Goal: Task Accomplishment & Management: Manage account settings

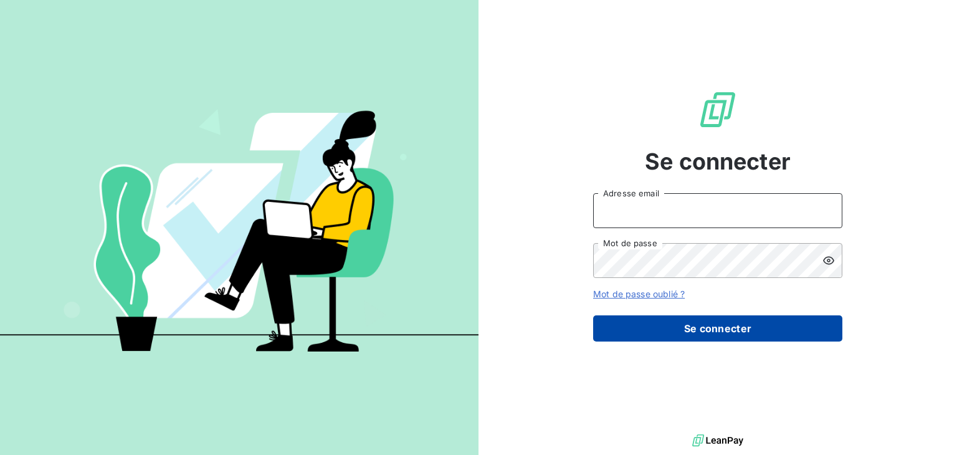
type input "[EMAIL_ADDRESS][DOMAIN_NAME]"
click at [664, 330] on button "Se connecter" at bounding box center [717, 328] width 249 height 26
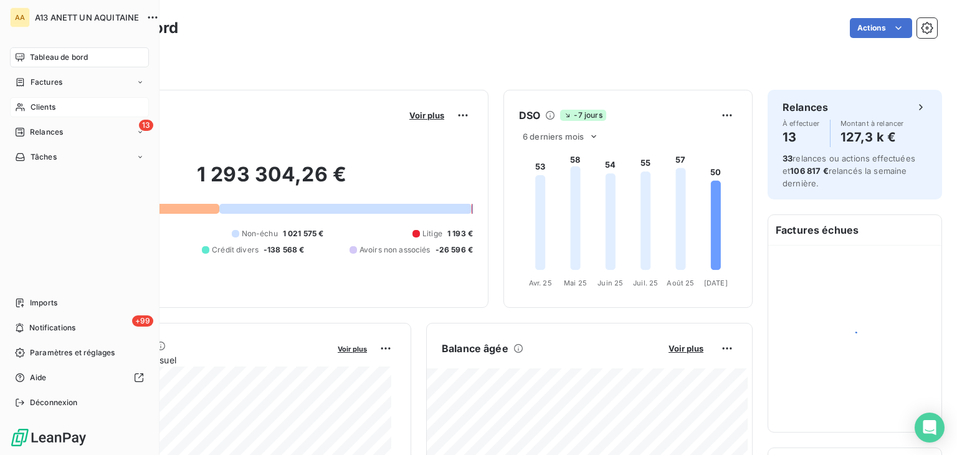
click at [54, 103] on span "Clients" at bounding box center [43, 107] width 25 height 11
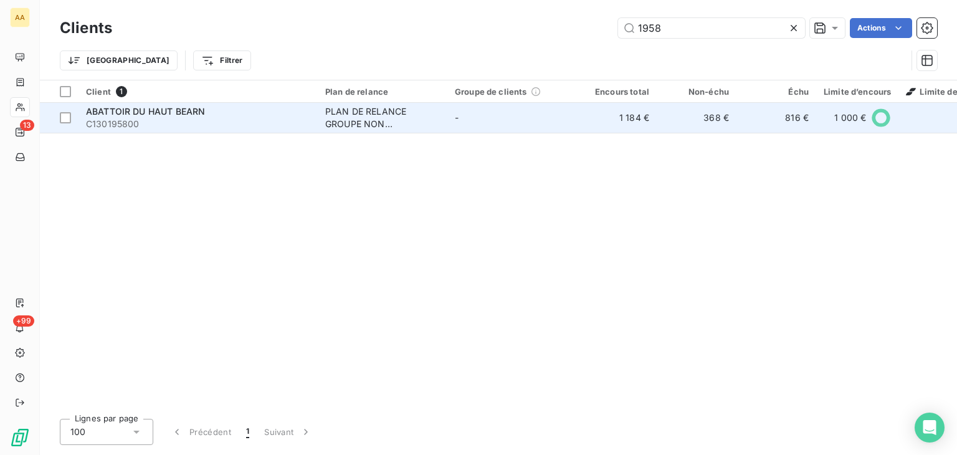
type input "1958"
click at [179, 116] on span "ABATTOIR DU HAUT BEARN" at bounding box center [145, 111] width 119 height 11
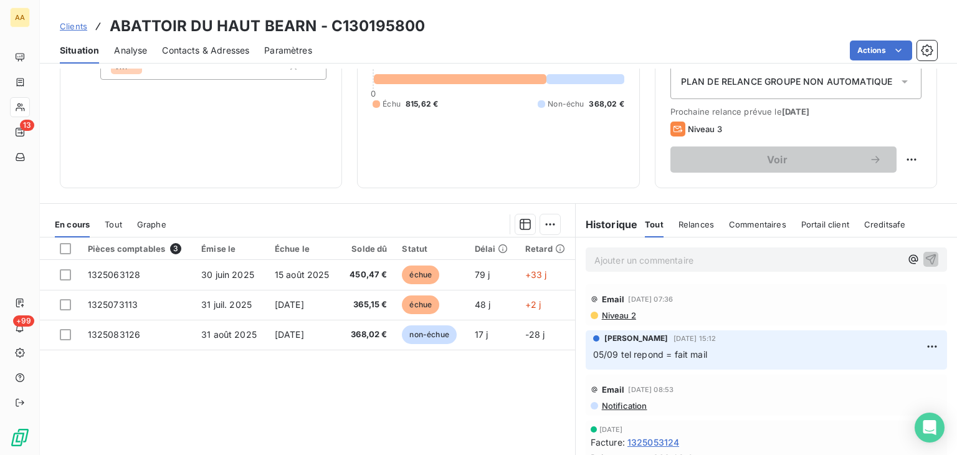
scroll to position [187, 0]
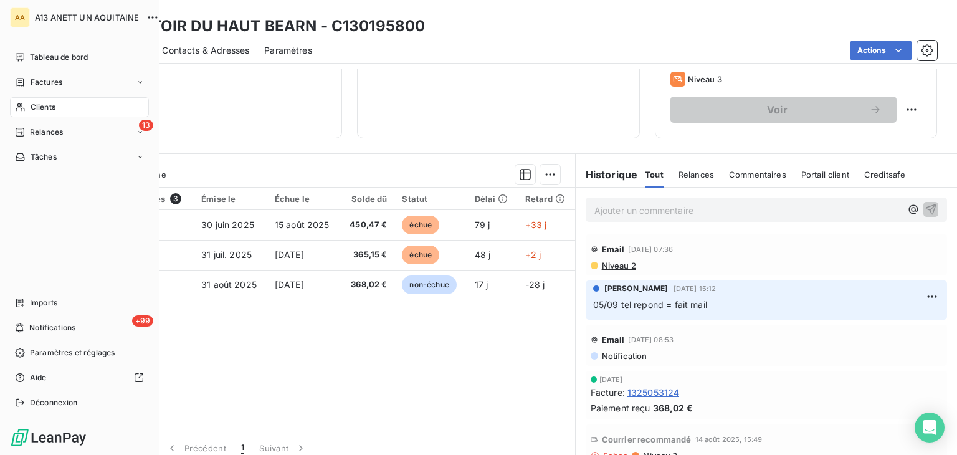
click at [49, 108] on span "Clients" at bounding box center [43, 107] width 25 height 11
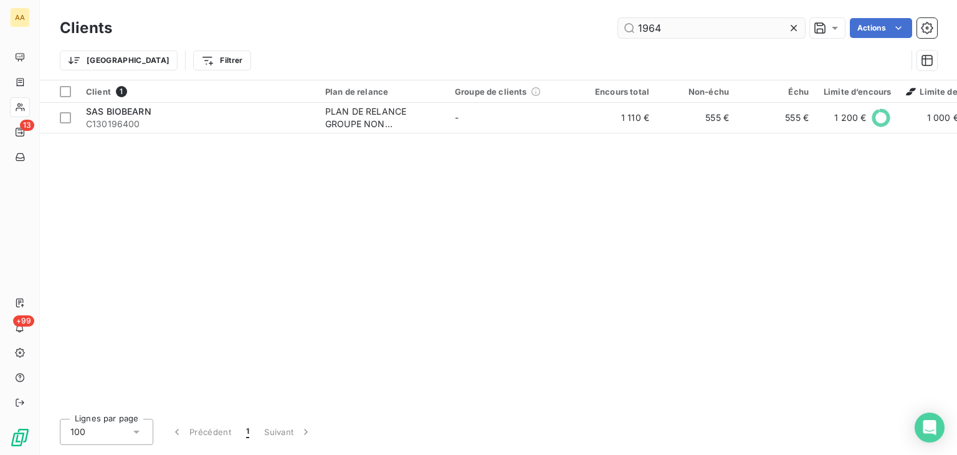
type input "1964"
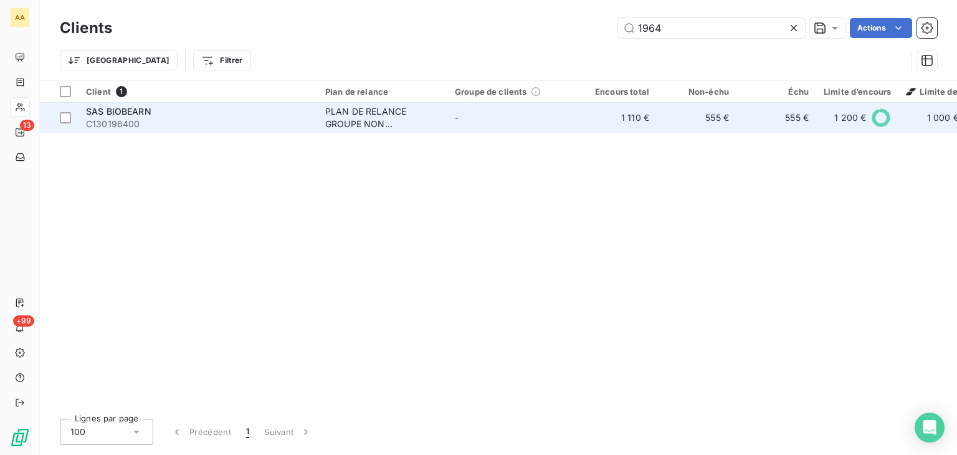
click at [126, 118] on span "C130196400" at bounding box center [198, 124] width 224 height 12
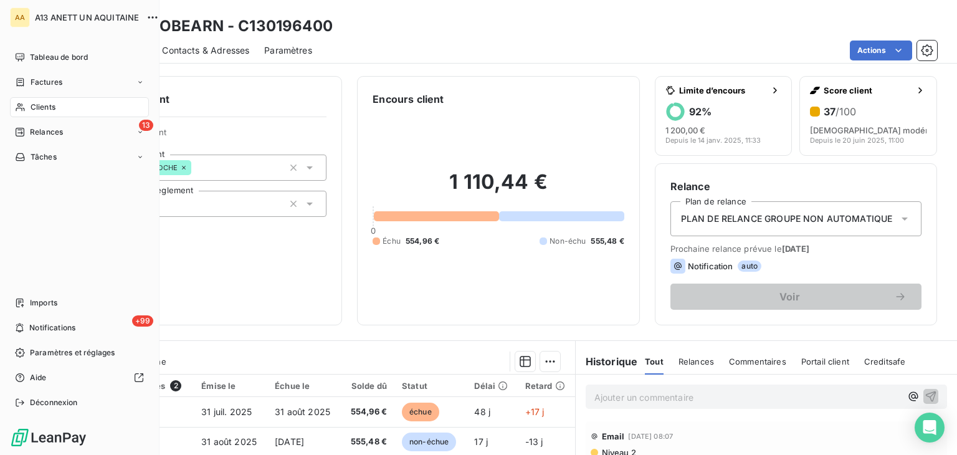
click at [33, 110] on span "Clients" at bounding box center [43, 107] width 25 height 11
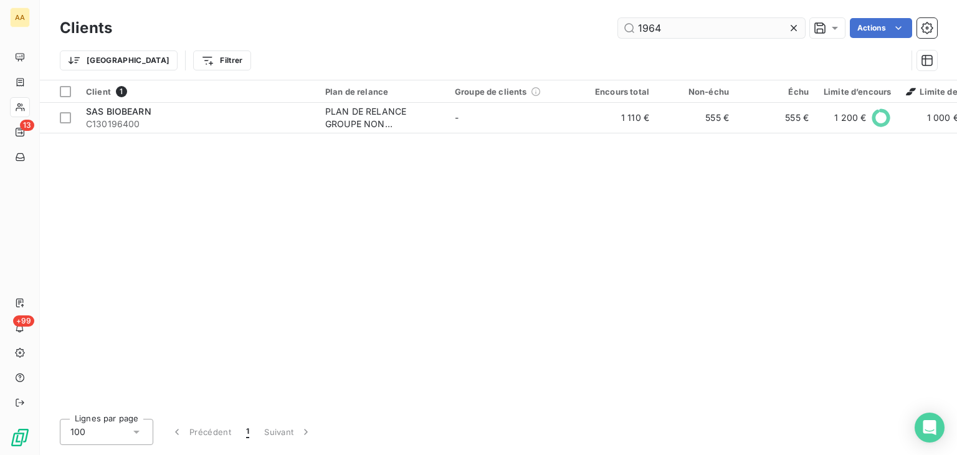
click at [709, 21] on input "1964" at bounding box center [711, 28] width 187 height 20
click at [708, 21] on input "1964" at bounding box center [711, 28] width 187 height 20
click at [709, 21] on input "1964" at bounding box center [711, 28] width 187 height 20
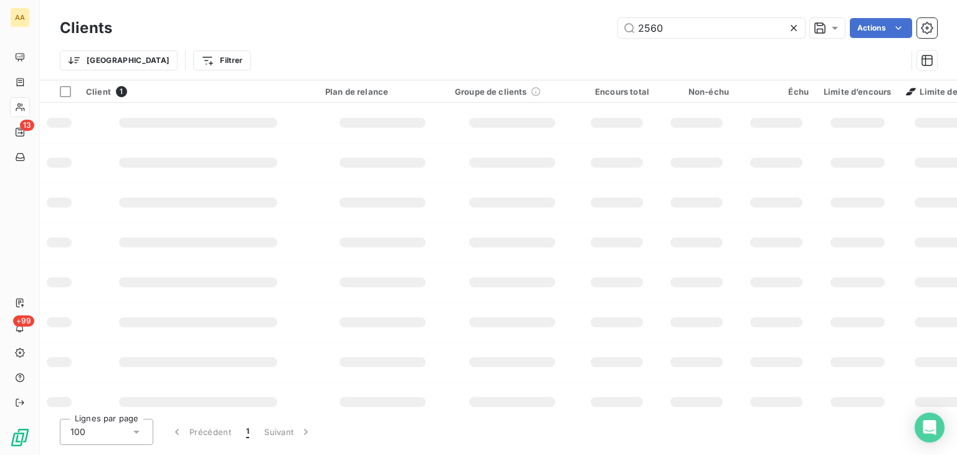
type input "2560"
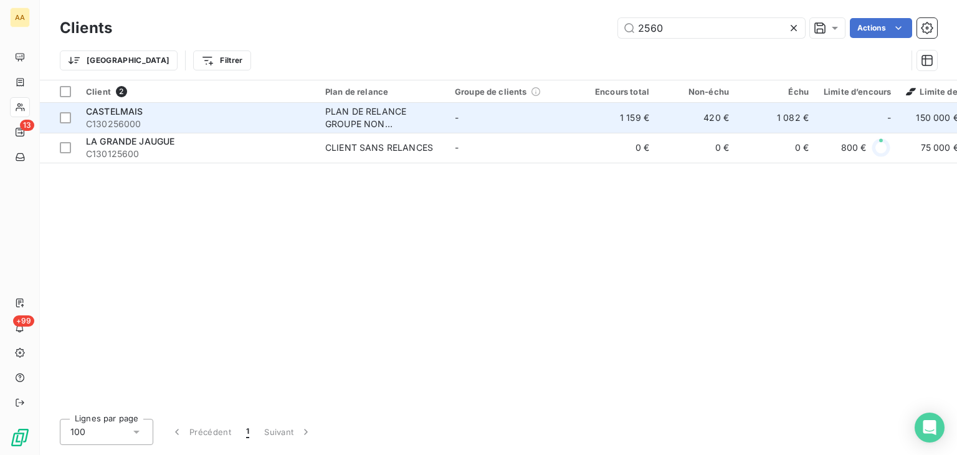
click at [121, 118] on span "C130256000" at bounding box center [198, 124] width 224 height 12
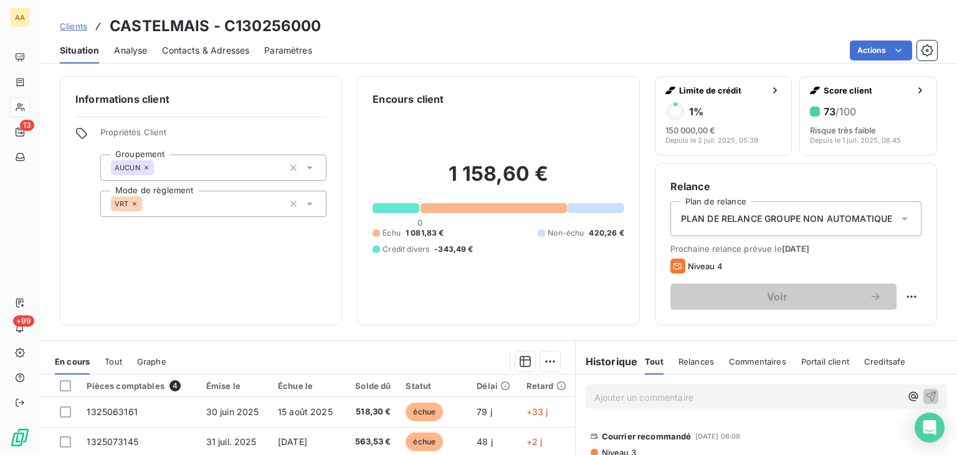
click at [615, 402] on p "Ajouter un commentaire ﻿" at bounding box center [747, 397] width 307 height 16
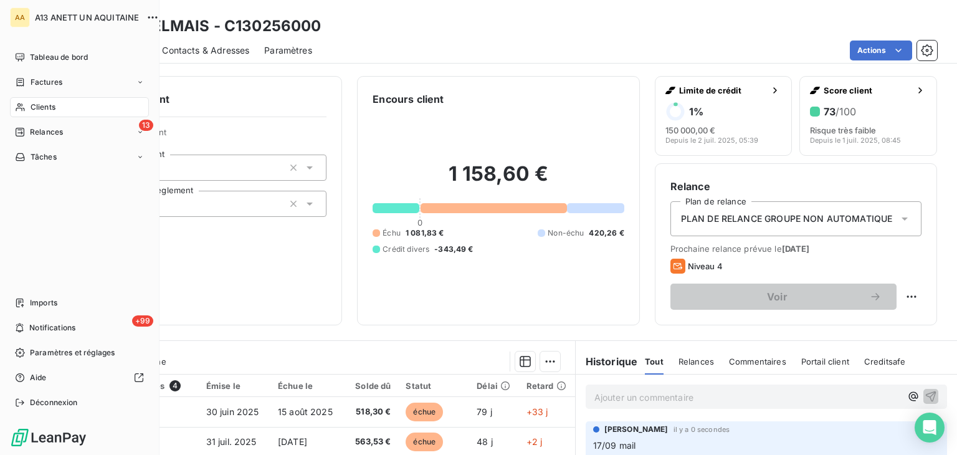
click at [37, 105] on span "Clients" at bounding box center [43, 107] width 25 height 11
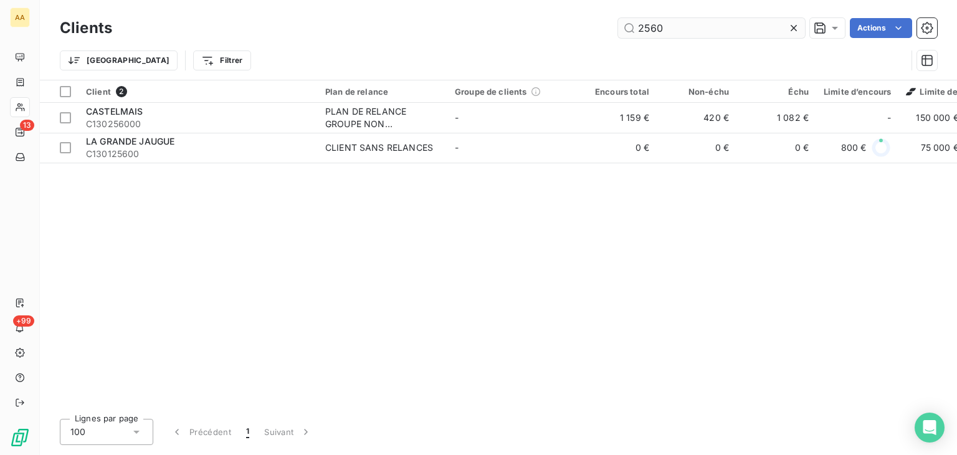
click at [693, 24] on input "2560" at bounding box center [711, 28] width 187 height 20
click at [694, 24] on input "2560" at bounding box center [711, 28] width 187 height 20
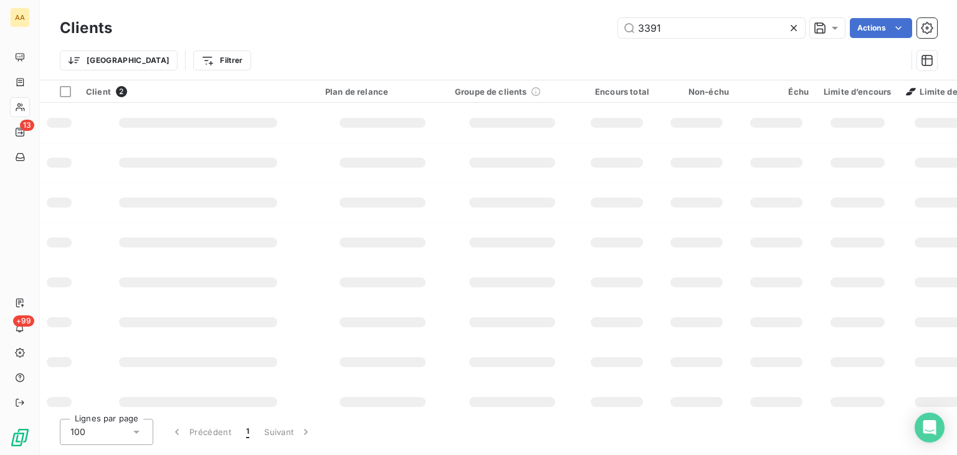
type input "3391"
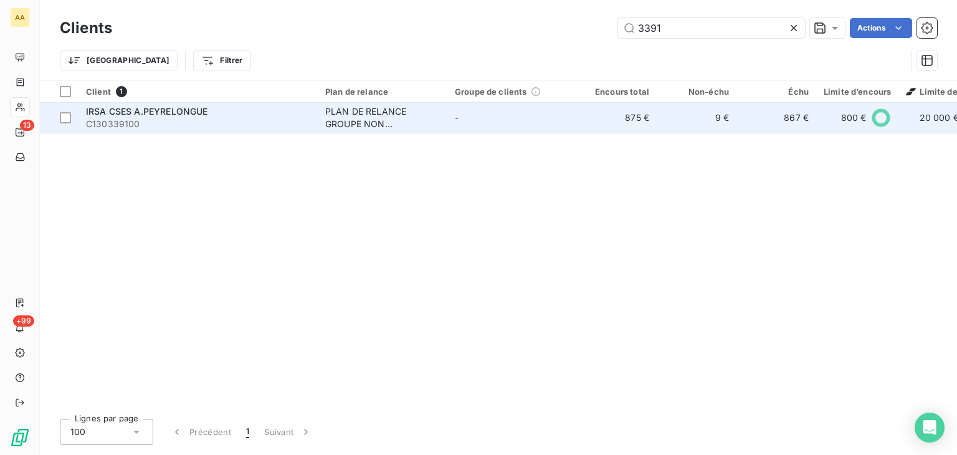
click at [102, 111] on span "IRSA CSES A.PEYRELONGUE" at bounding box center [147, 111] width 122 height 11
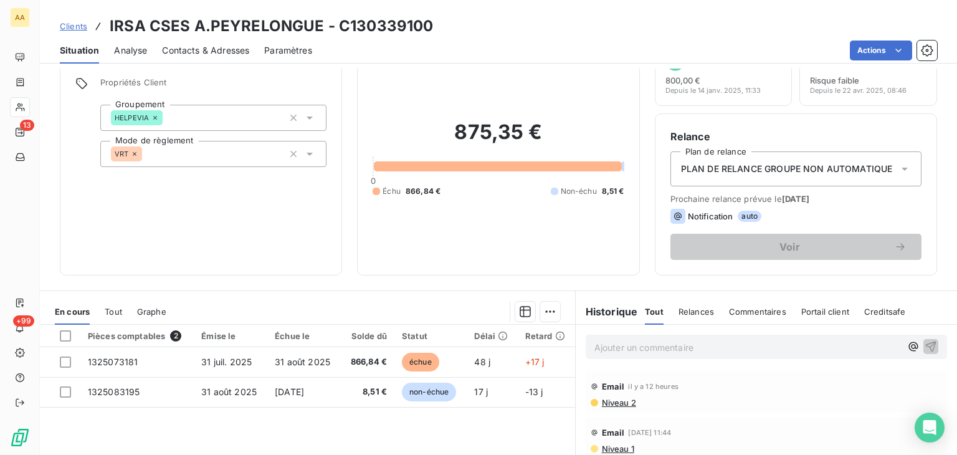
scroll to position [125, 0]
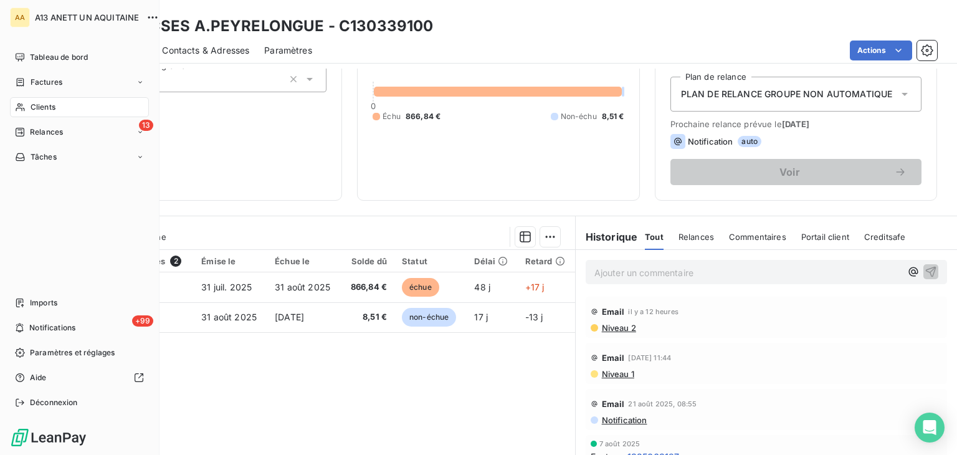
click at [42, 115] on div "Clients" at bounding box center [79, 107] width 139 height 20
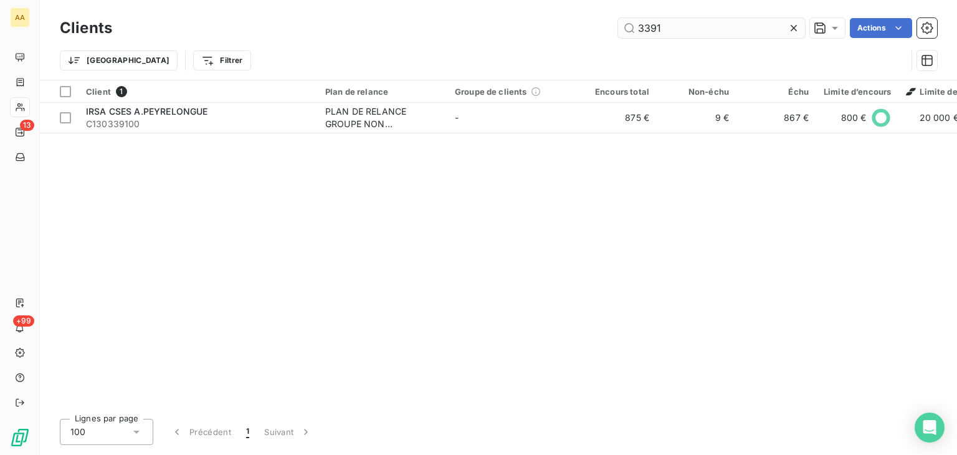
click at [666, 24] on input "3391" at bounding box center [711, 28] width 187 height 20
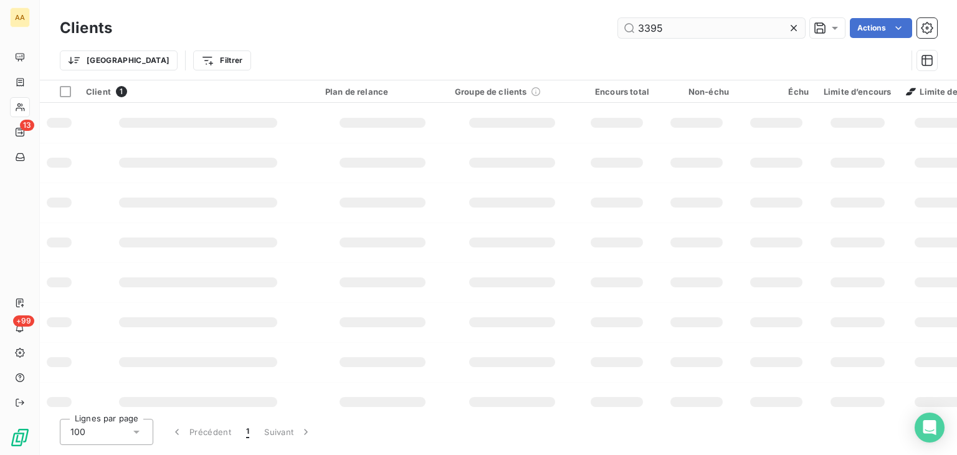
type input "3395"
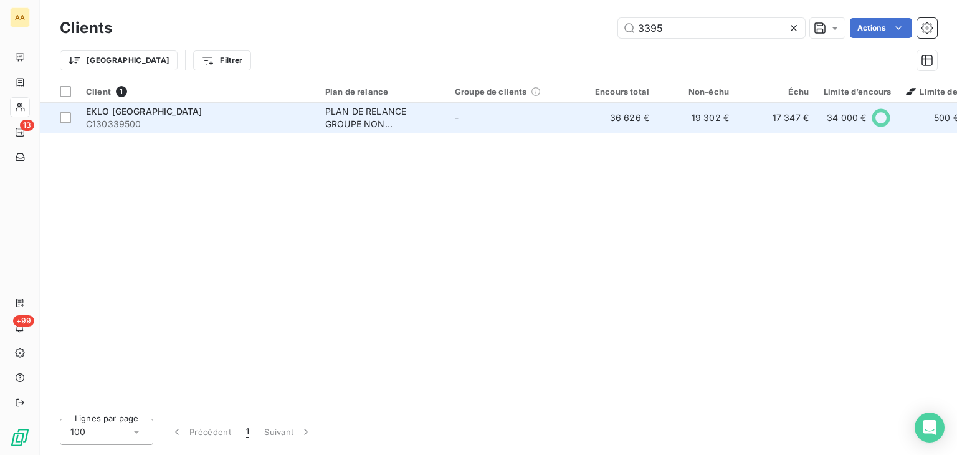
click at [141, 119] on span "C130339500" at bounding box center [198, 124] width 224 height 12
